Goal: Information Seeking & Learning: Learn about a topic

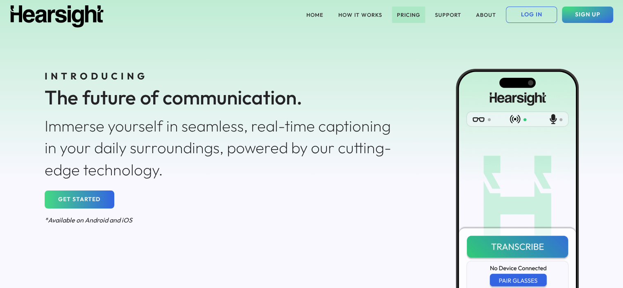
click at [398, 13] on button "PRICING" at bounding box center [408, 15] width 33 height 16
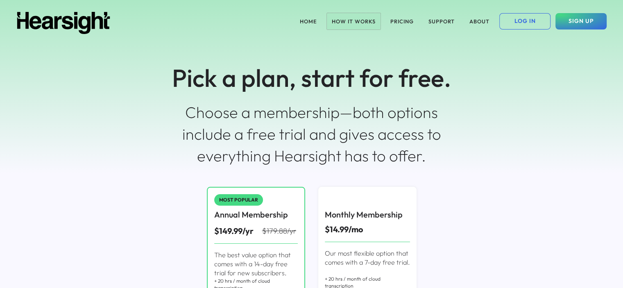
click at [336, 18] on button "HOW IT WORKS" at bounding box center [354, 21] width 54 height 16
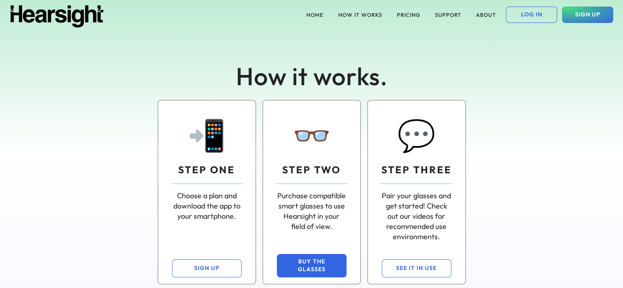
click at [305, 268] on button "BUY THE GLASSES" at bounding box center [312, 265] width 70 height 23
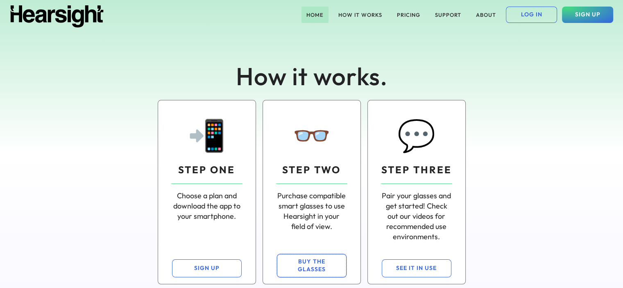
click at [318, 12] on button "HOME" at bounding box center [315, 15] width 27 height 16
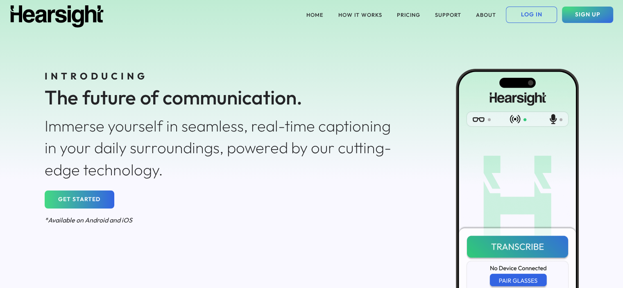
click at [76, 252] on div "INTRODUCING The future of communication. Immerse yourself in seamless, real-tim…" at bounding box center [312, 195] width 590 height 330
